Goal: Find specific page/section: Find specific page/section

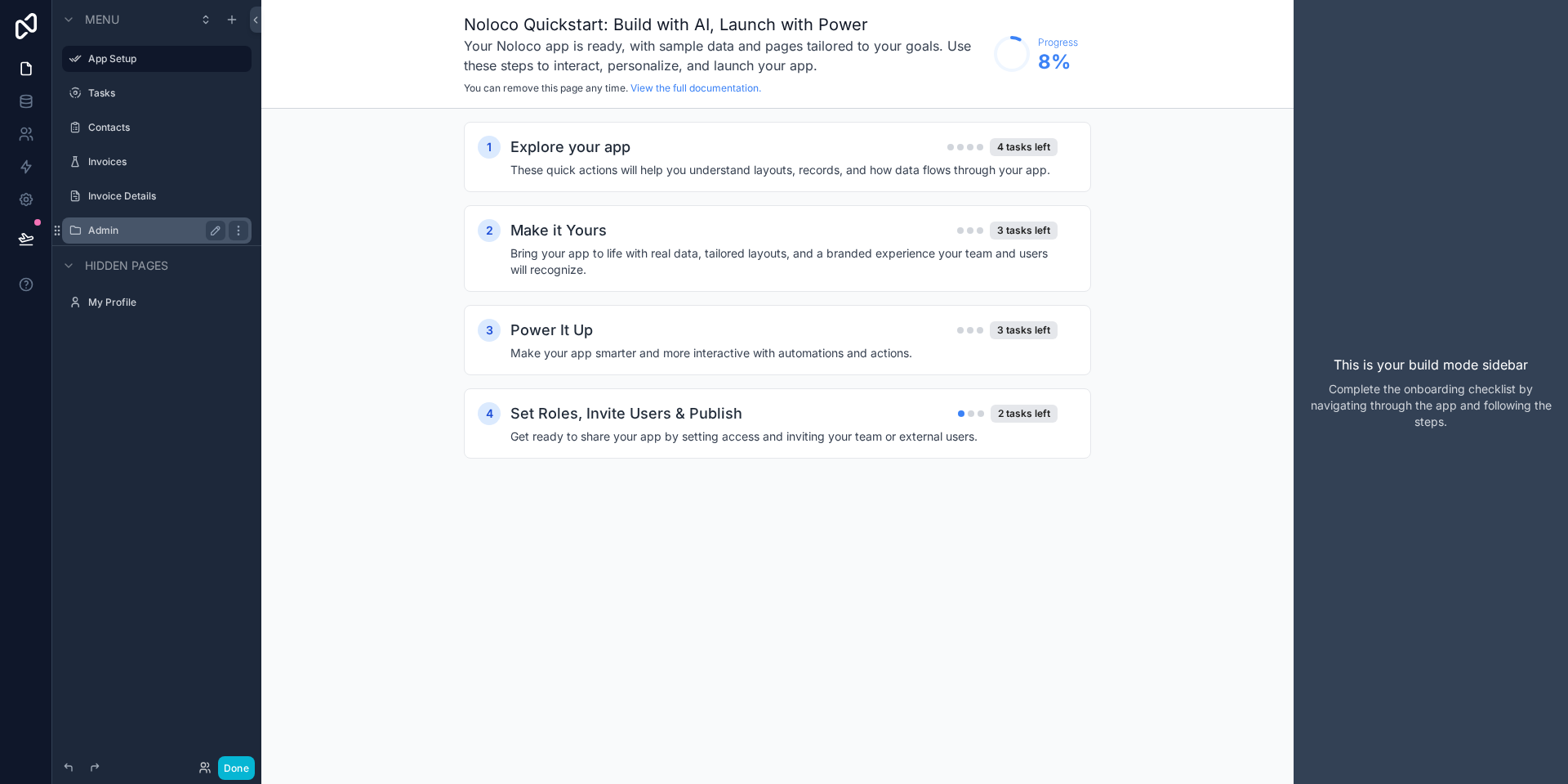
click at [105, 223] on label "Admin" at bounding box center [153, 230] width 131 height 13
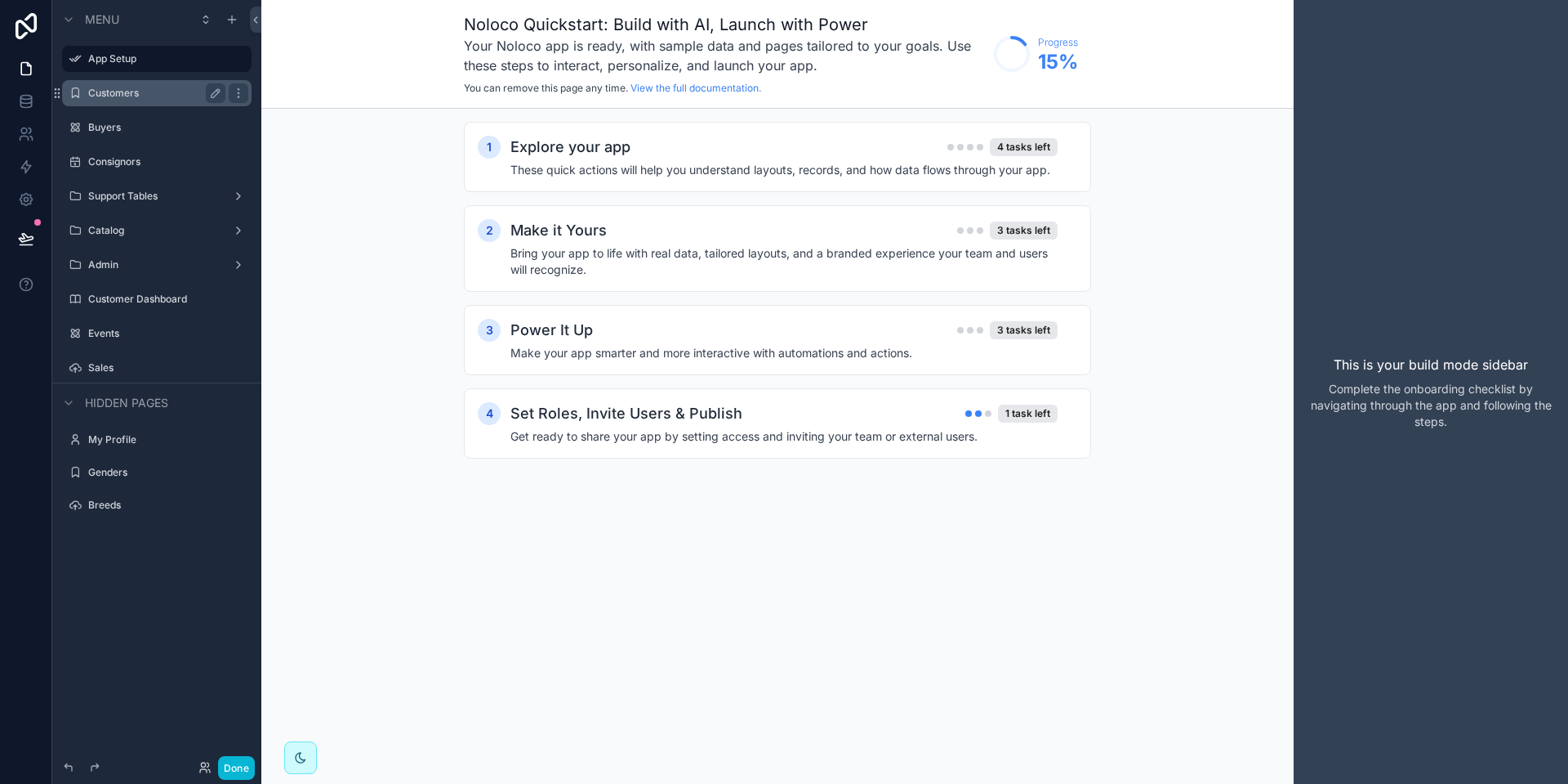
click at [109, 98] on label "Customers" at bounding box center [153, 92] width 131 height 13
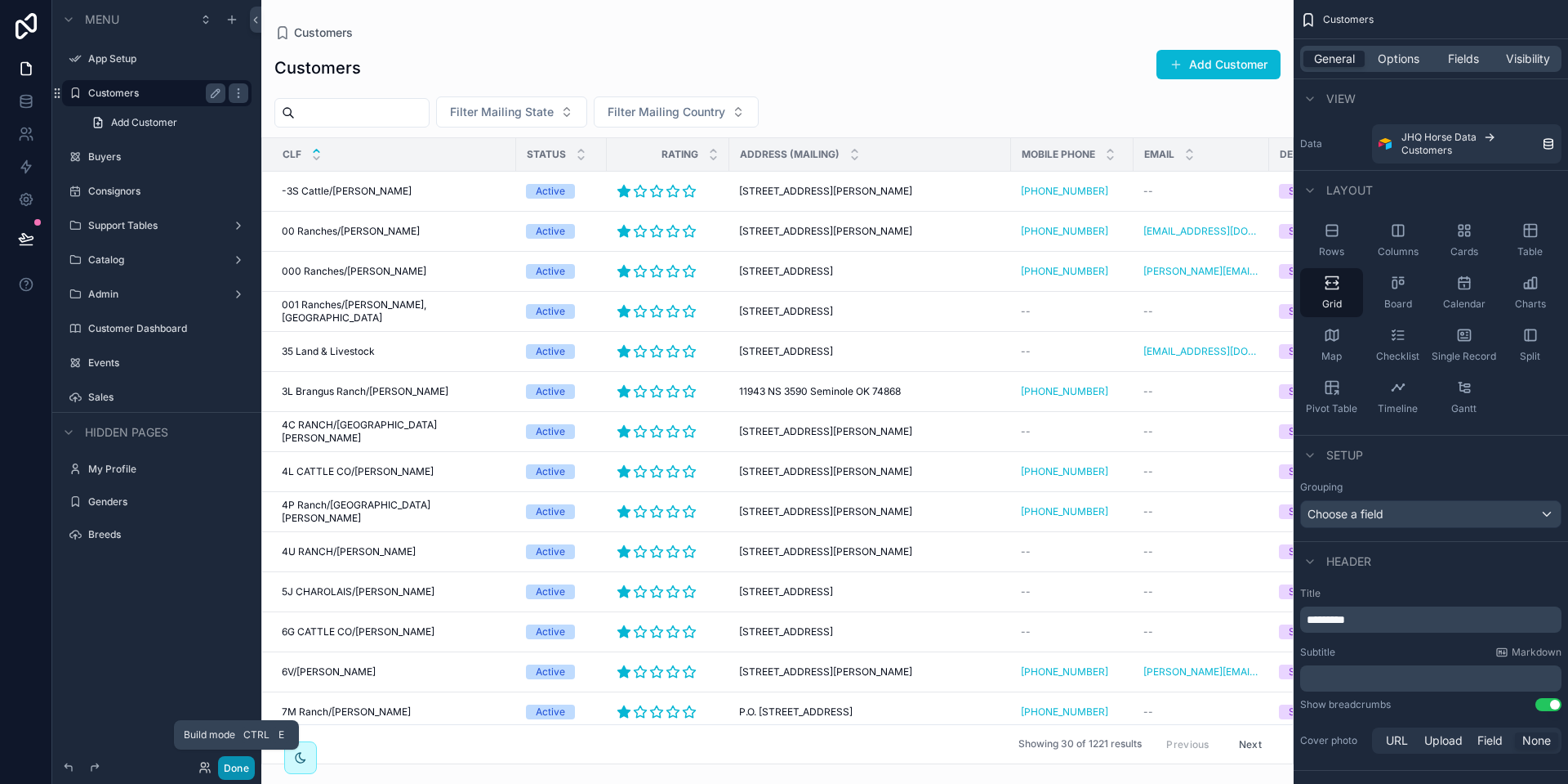
click at [232, 771] on button "Done" at bounding box center [237, 767] width 37 height 24
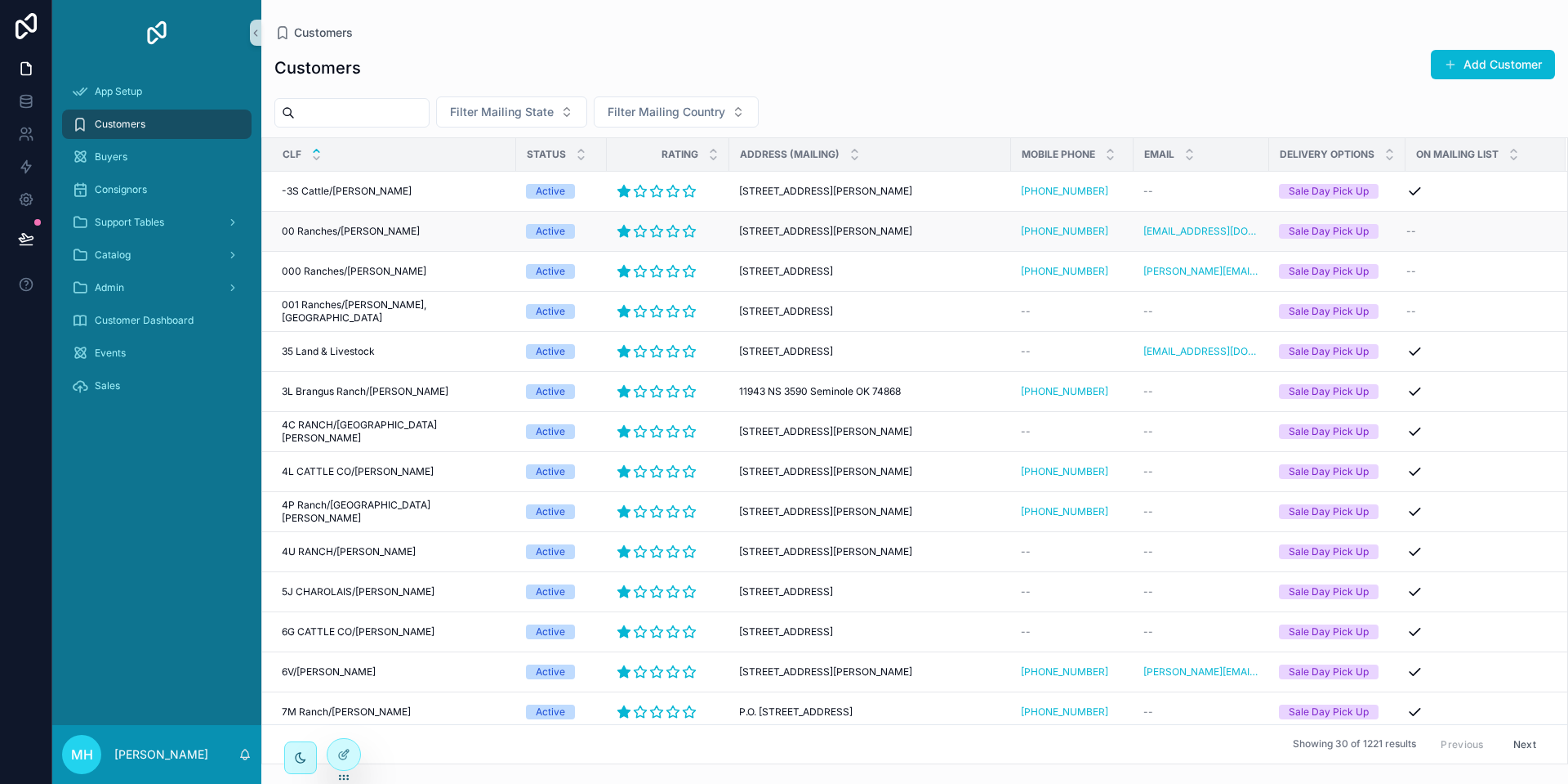
click at [391, 225] on span "00 Ranches/[PERSON_NAME]" at bounding box center [350, 231] width 138 height 13
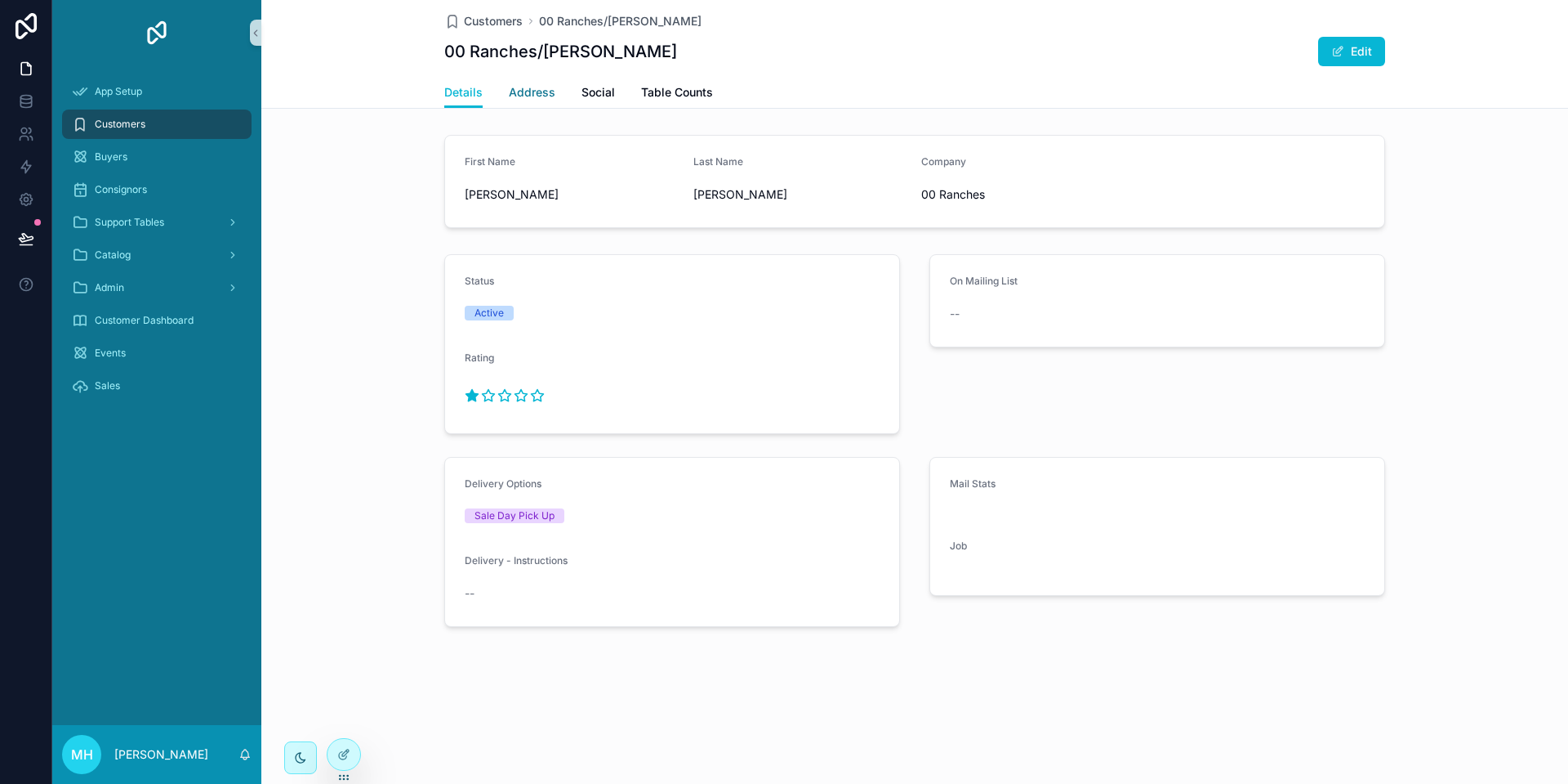
click at [534, 92] on span "Address" at bounding box center [532, 92] width 47 height 17
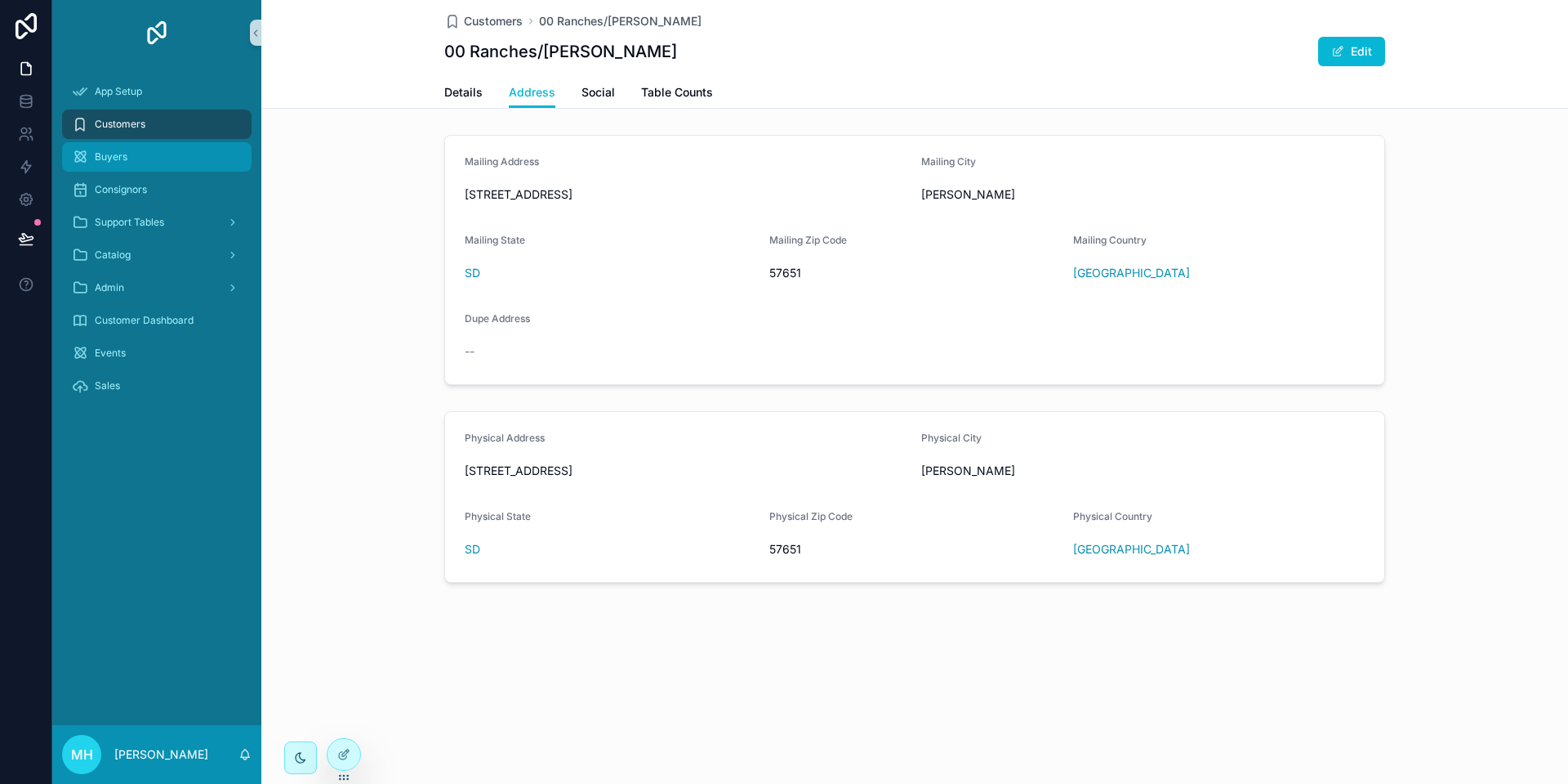
click at [99, 154] on span "Buyers" at bounding box center [111, 157] width 33 height 13
